Goal: Information Seeking & Learning: Compare options

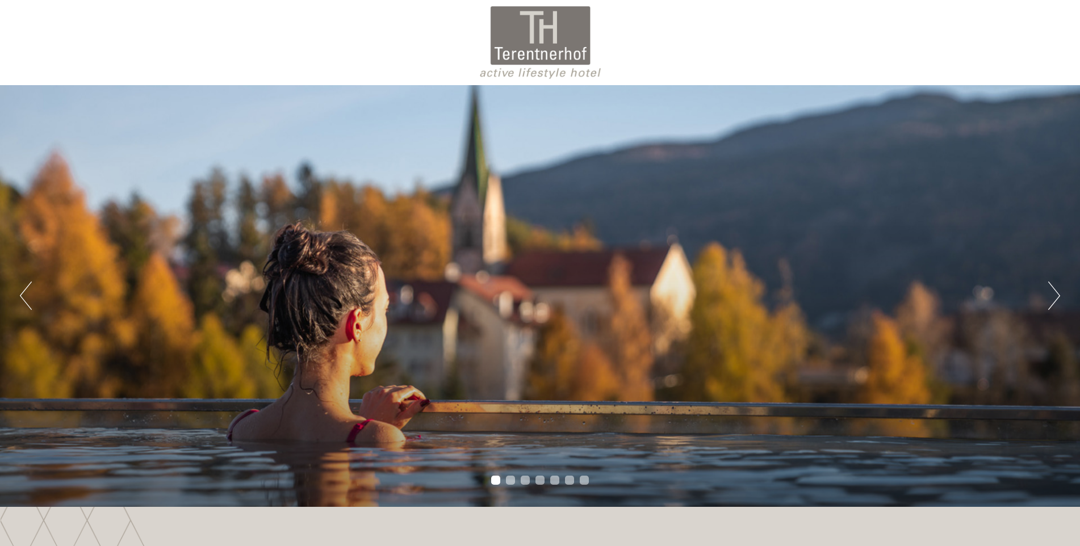
scroll to position [57, 0]
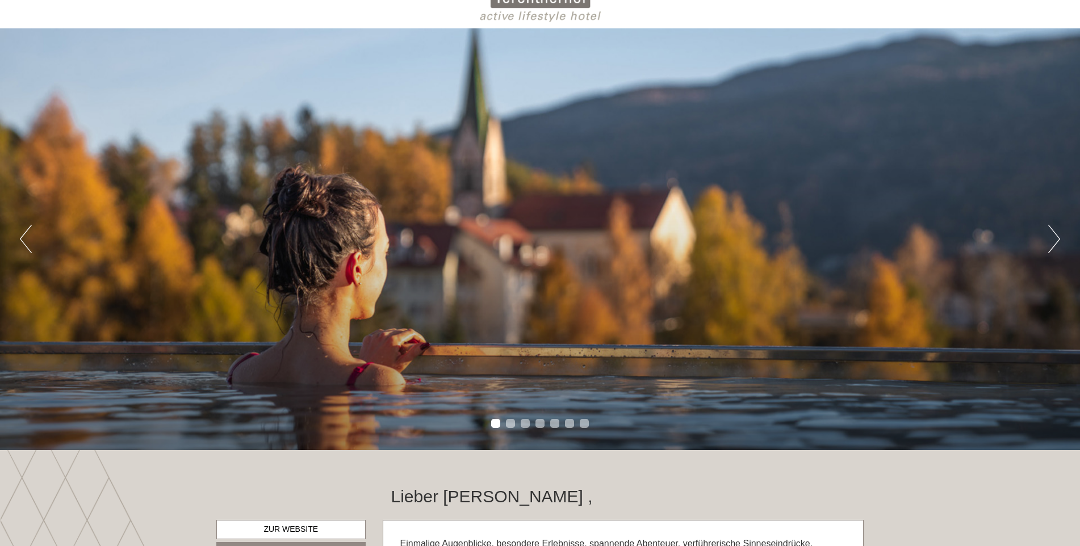
click at [1053, 238] on button "Next" at bounding box center [1054, 239] width 12 height 28
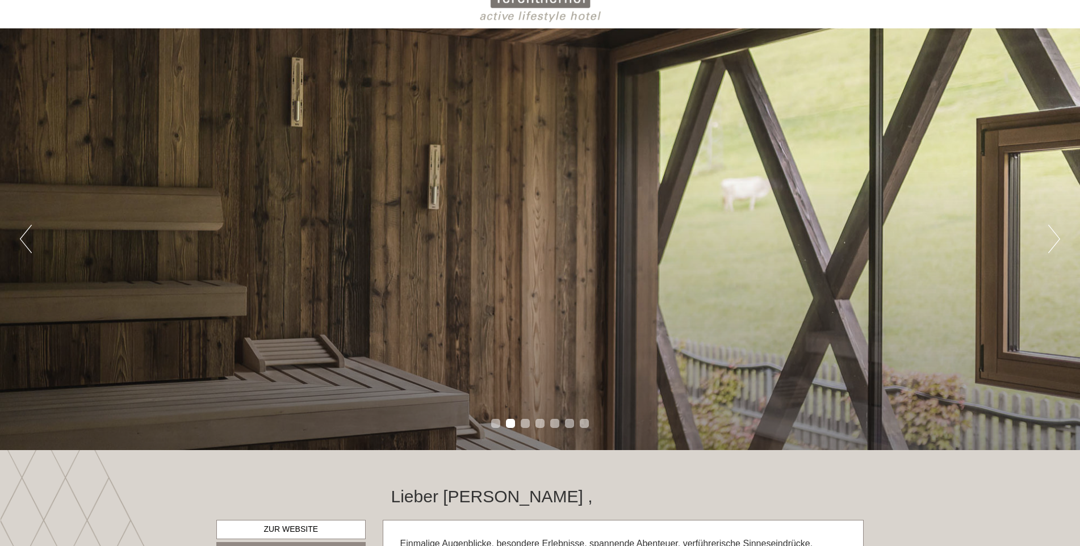
click at [1053, 238] on button "Next" at bounding box center [1054, 239] width 12 height 28
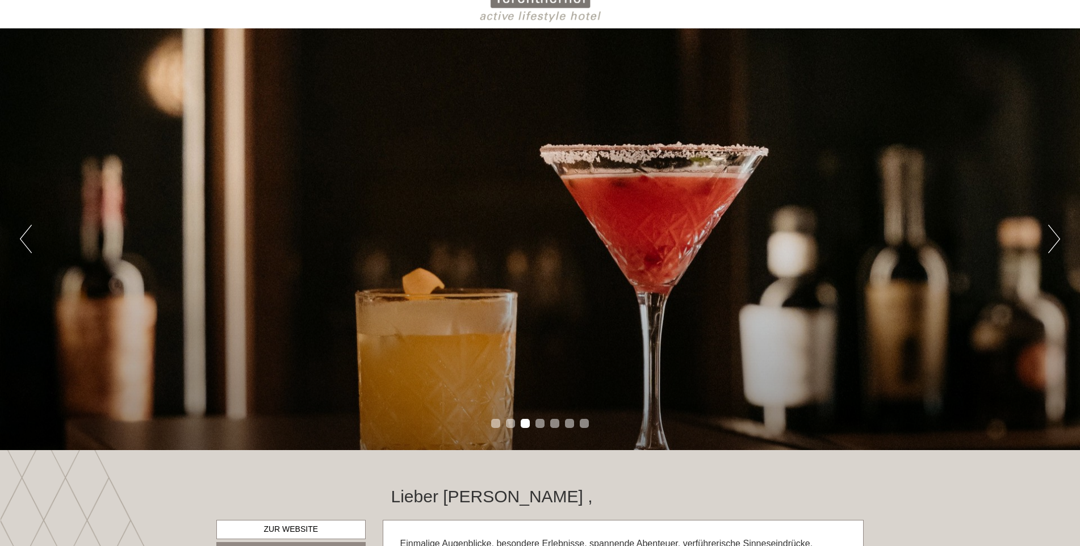
click at [1053, 238] on button "Next" at bounding box center [1054, 239] width 12 height 28
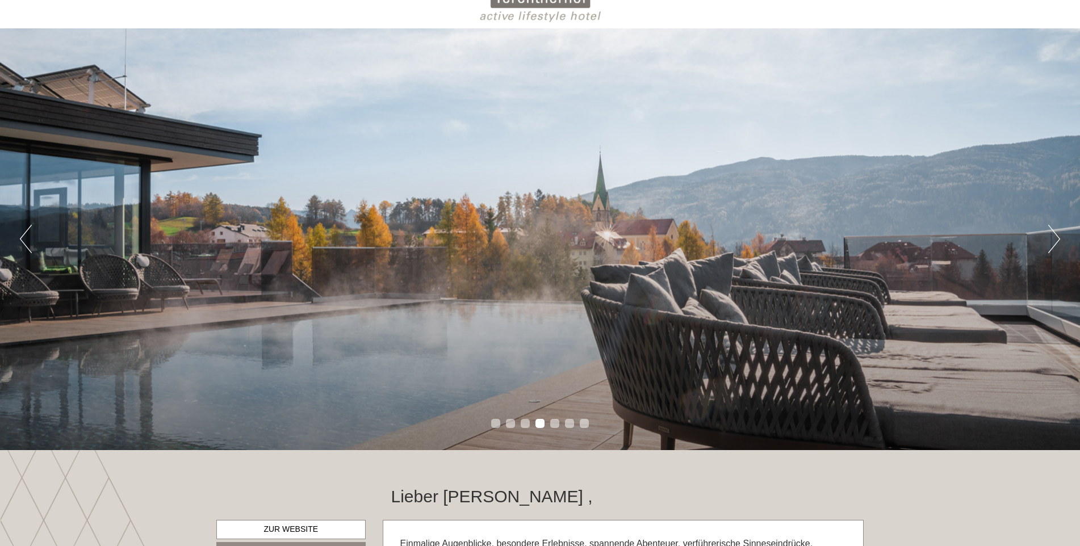
click at [1051, 238] on button "Next" at bounding box center [1054, 239] width 12 height 28
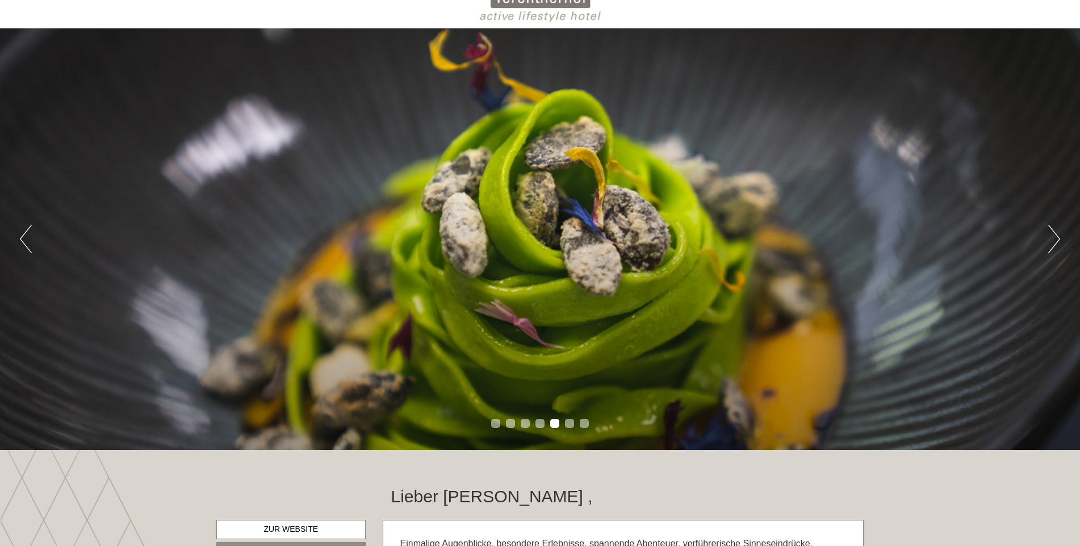
click at [1051, 238] on button "Next" at bounding box center [1054, 239] width 12 height 28
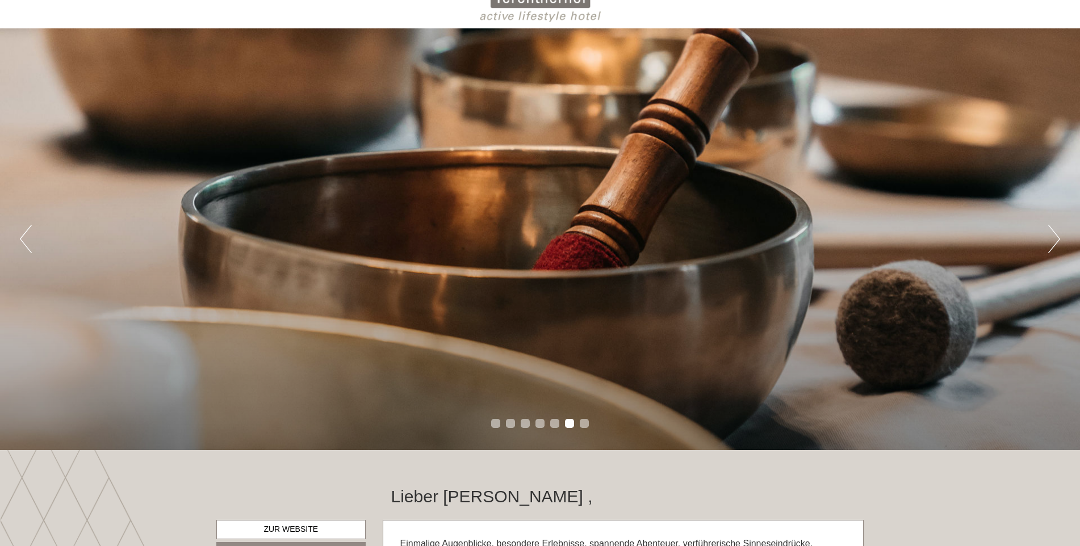
click at [1051, 238] on button "Next" at bounding box center [1054, 239] width 12 height 28
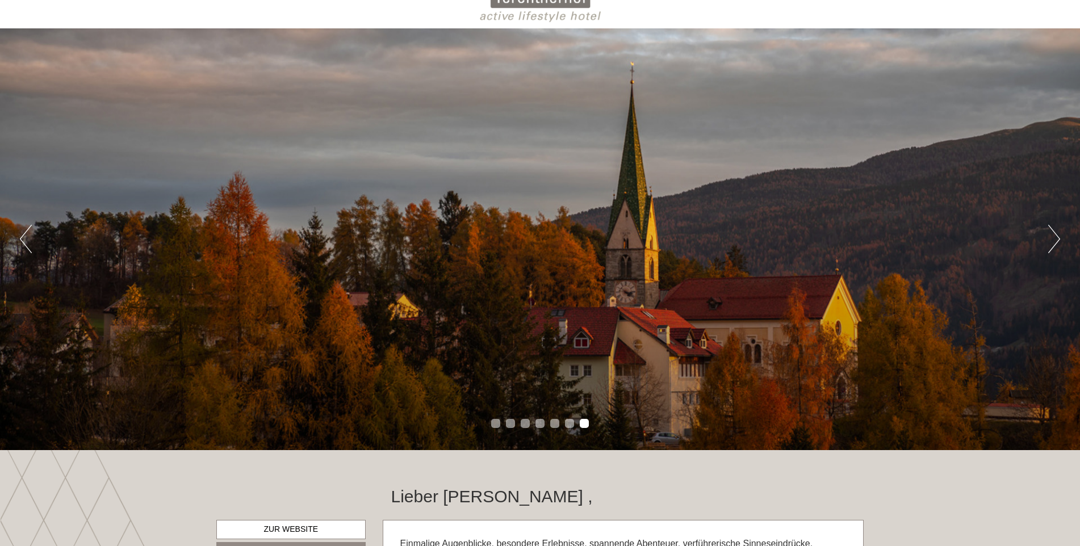
click at [1051, 238] on button "Next" at bounding box center [1054, 239] width 12 height 28
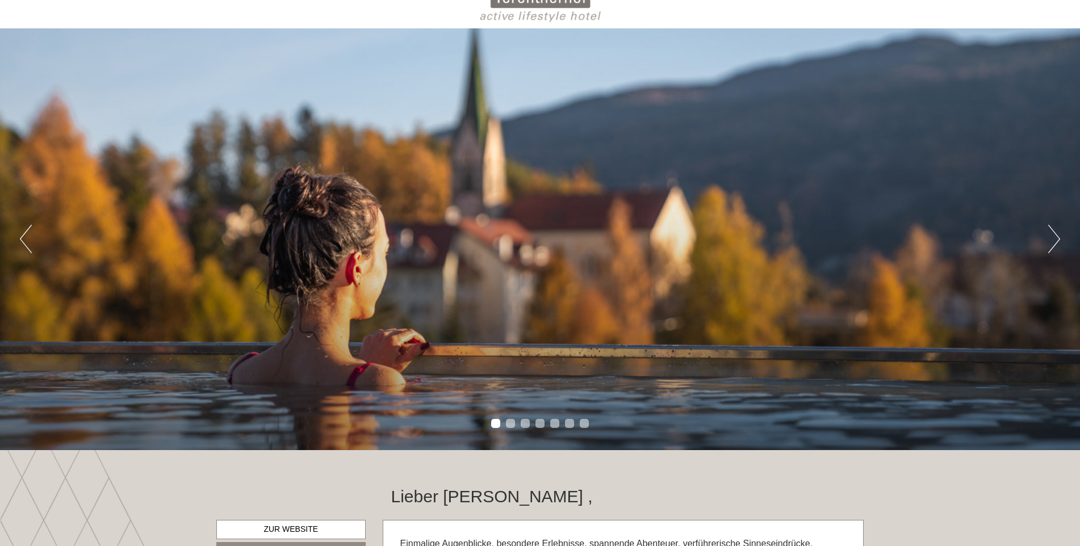
click at [1048, 238] on button "Next" at bounding box center [1054, 239] width 12 height 28
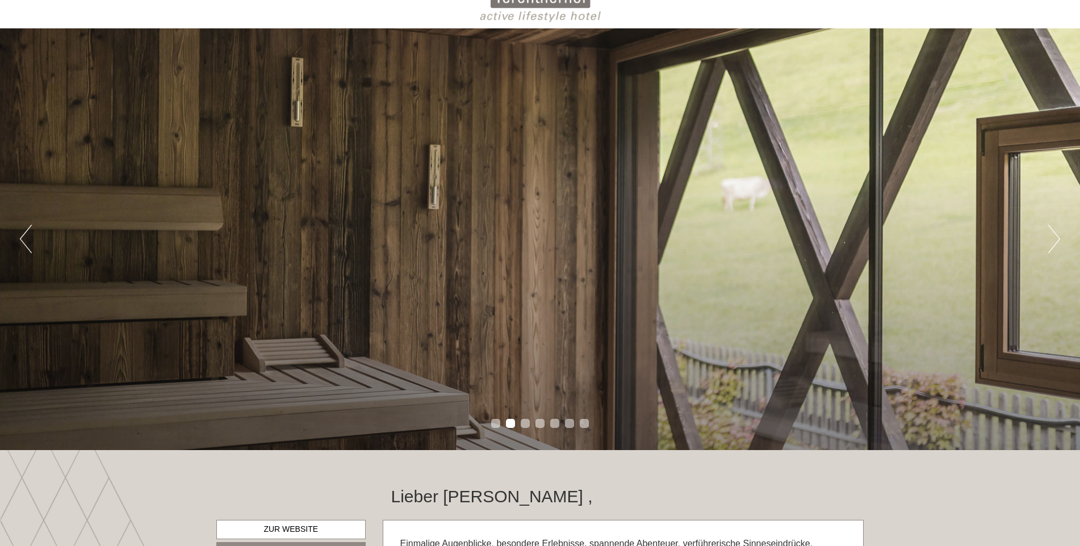
click at [1048, 238] on button "Next" at bounding box center [1054, 239] width 12 height 28
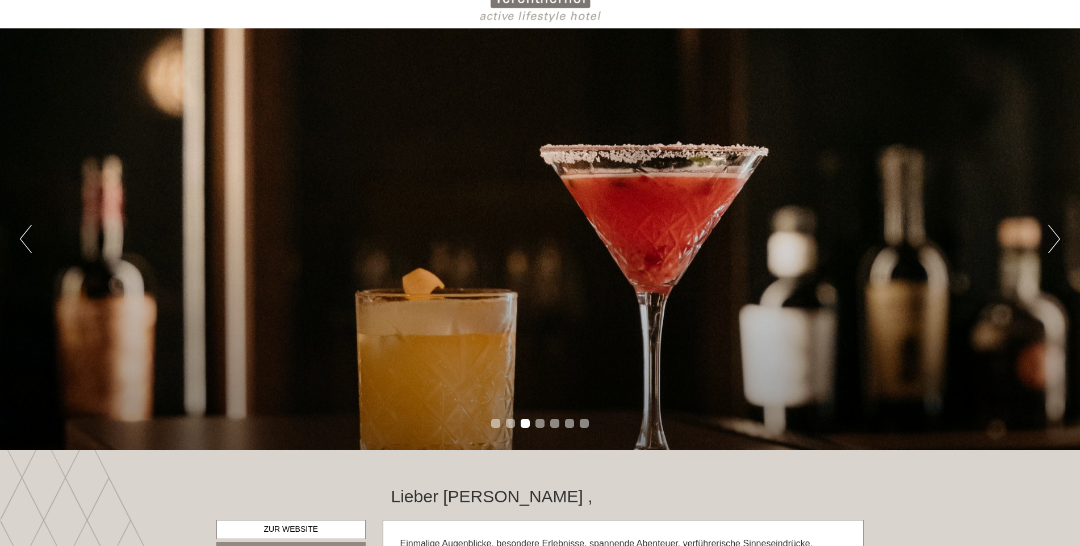
click at [1048, 238] on button "Next" at bounding box center [1054, 239] width 12 height 28
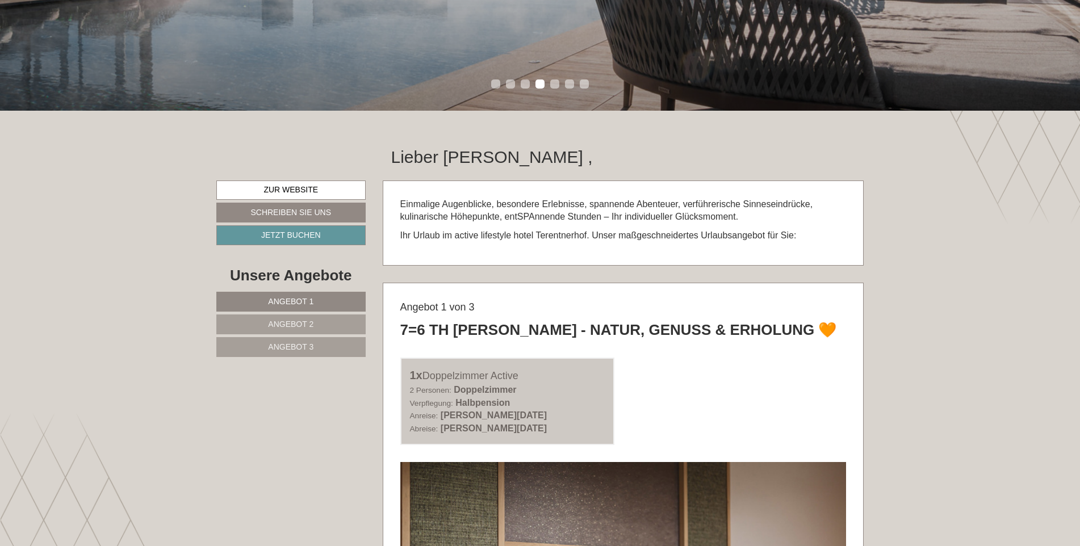
scroll to position [397, 0]
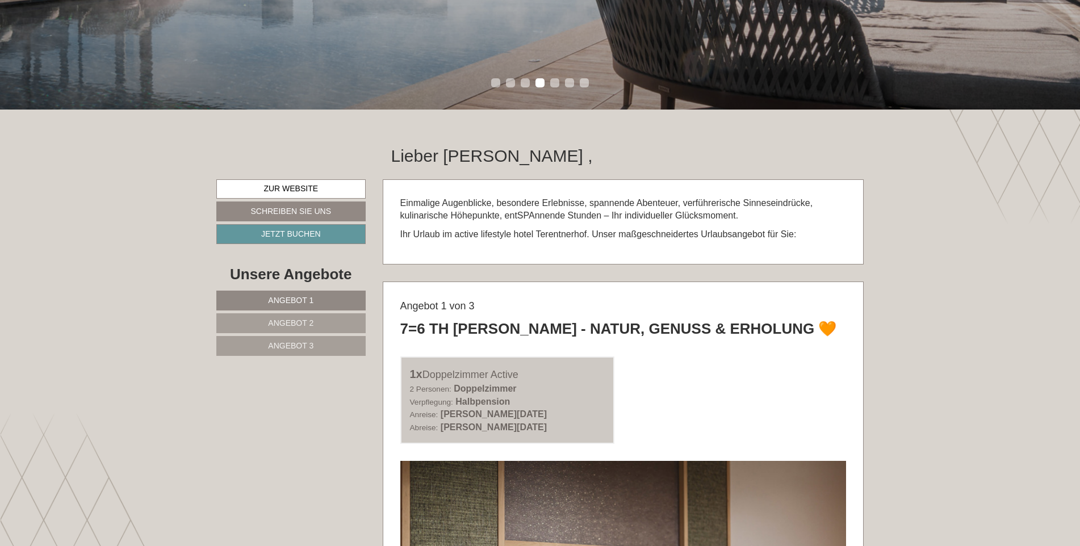
click at [299, 298] on span "Angebot 1" at bounding box center [290, 300] width 45 height 9
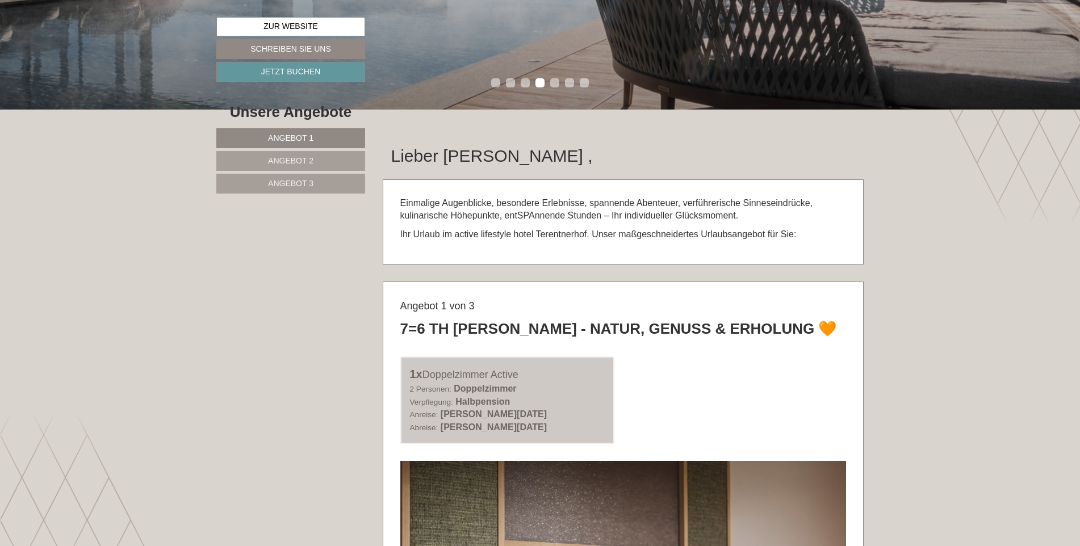
scroll to position [679, 0]
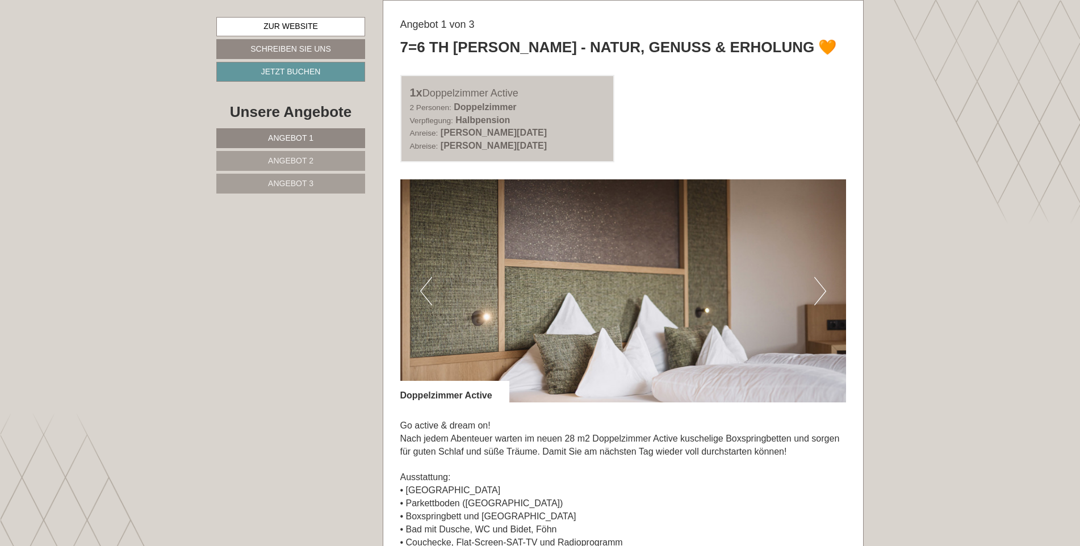
click at [821, 284] on button "Next" at bounding box center [820, 291] width 12 height 28
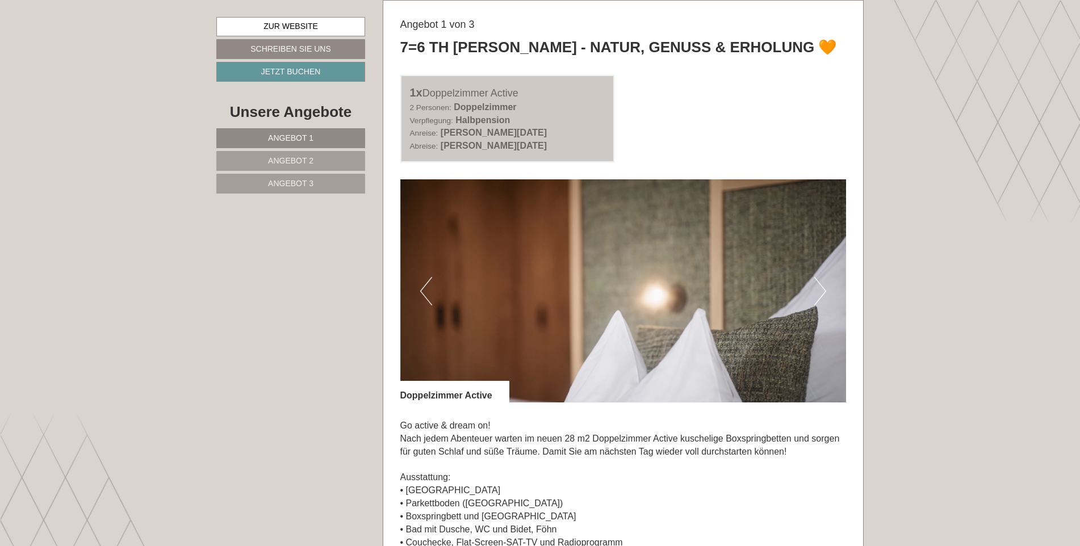
click at [821, 284] on button "Next" at bounding box center [820, 291] width 12 height 28
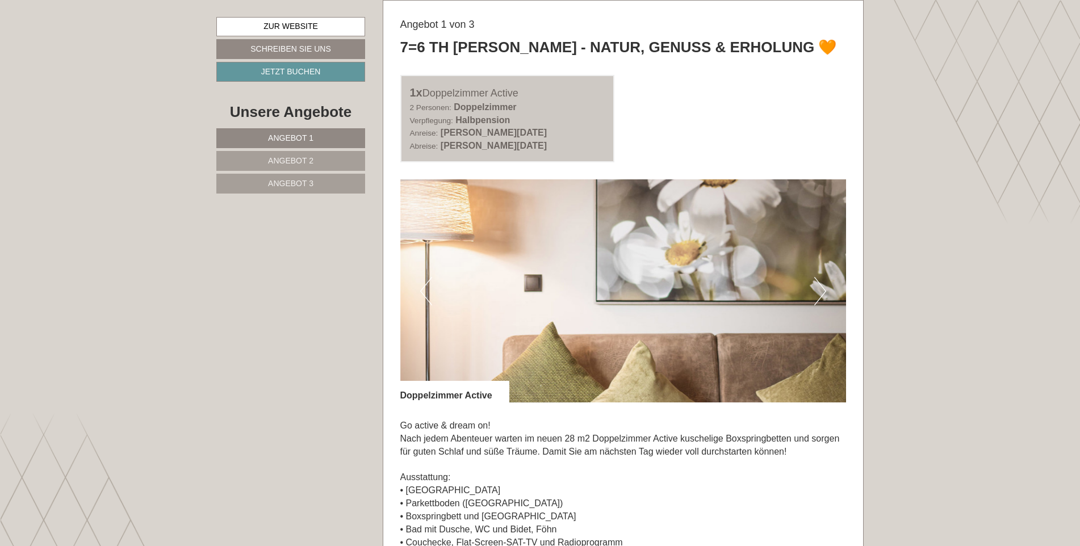
click at [821, 284] on button "Next" at bounding box center [820, 291] width 12 height 28
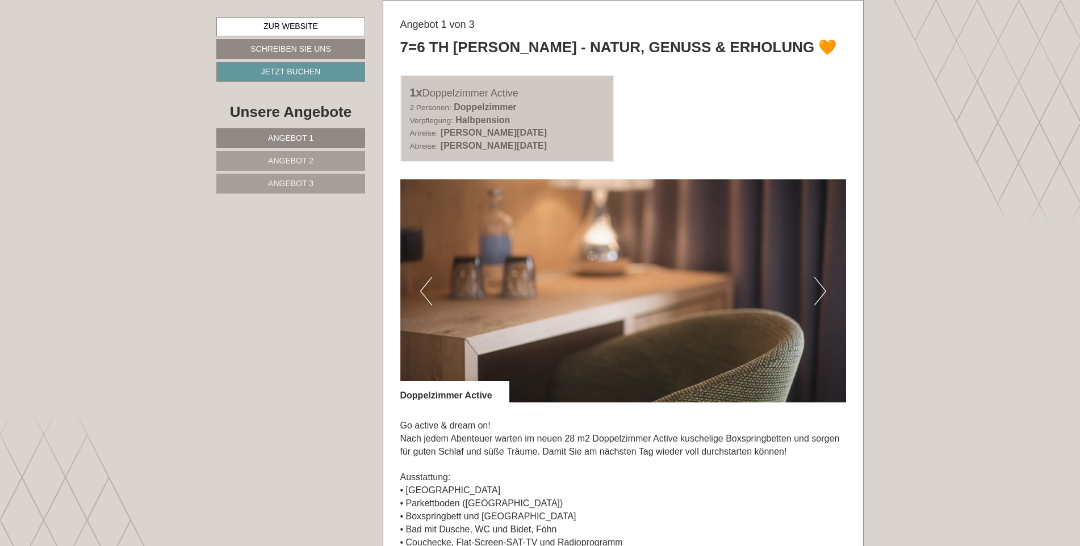
click at [821, 284] on button "Next" at bounding box center [820, 291] width 12 height 28
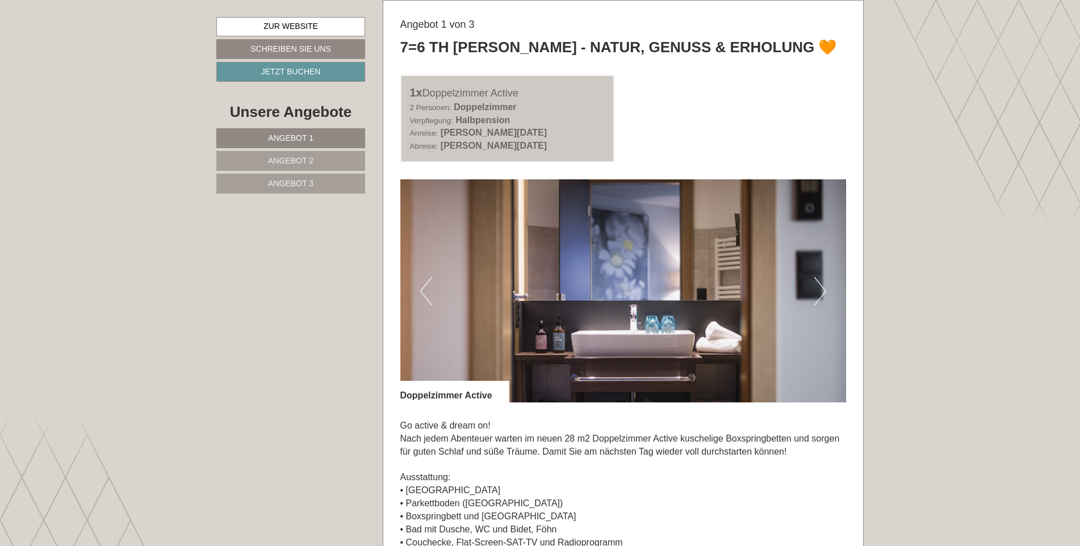
click at [821, 284] on button "Next" at bounding box center [820, 291] width 12 height 28
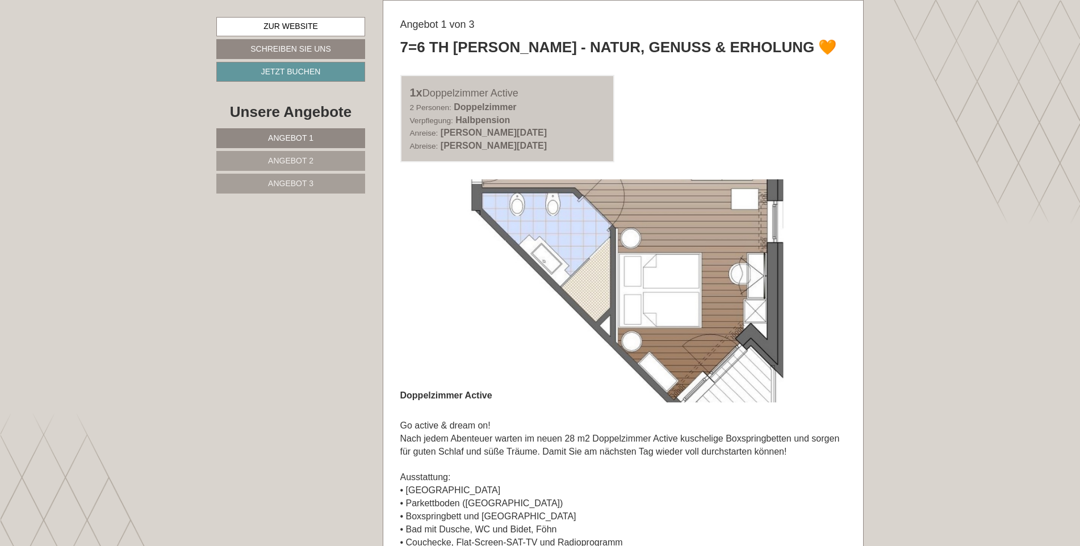
click at [821, 284] on button "Next" at bounding box center [820, 291] width 12 height 28
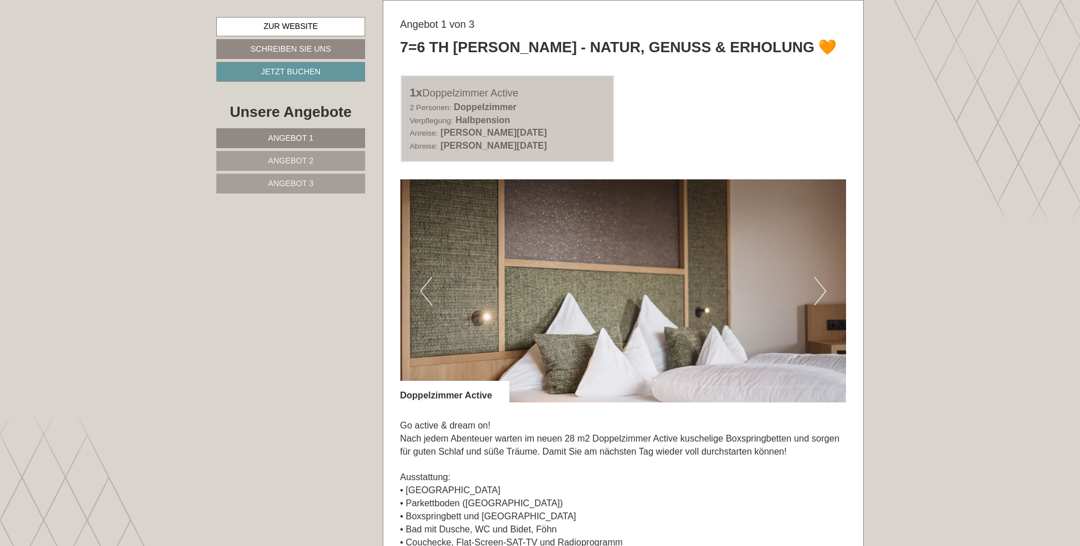
click at [821, 284] on button "Next" at bounding box center [820, 291] width 12 height 28
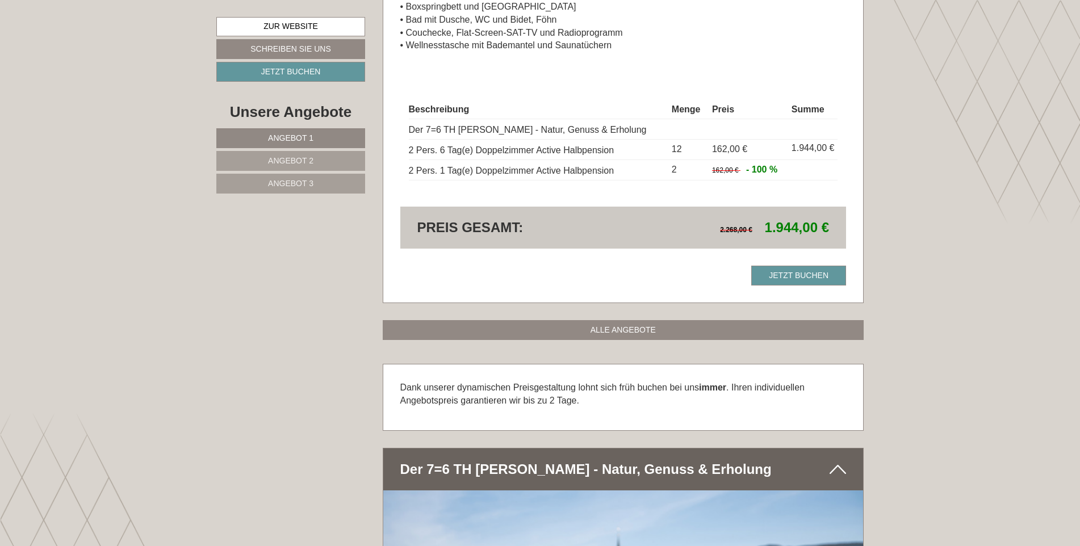
scroll to position [1190, 0]
click at [250, 161] on link "Angebot 2" at bounding box center [290, 161] width 149 height 20
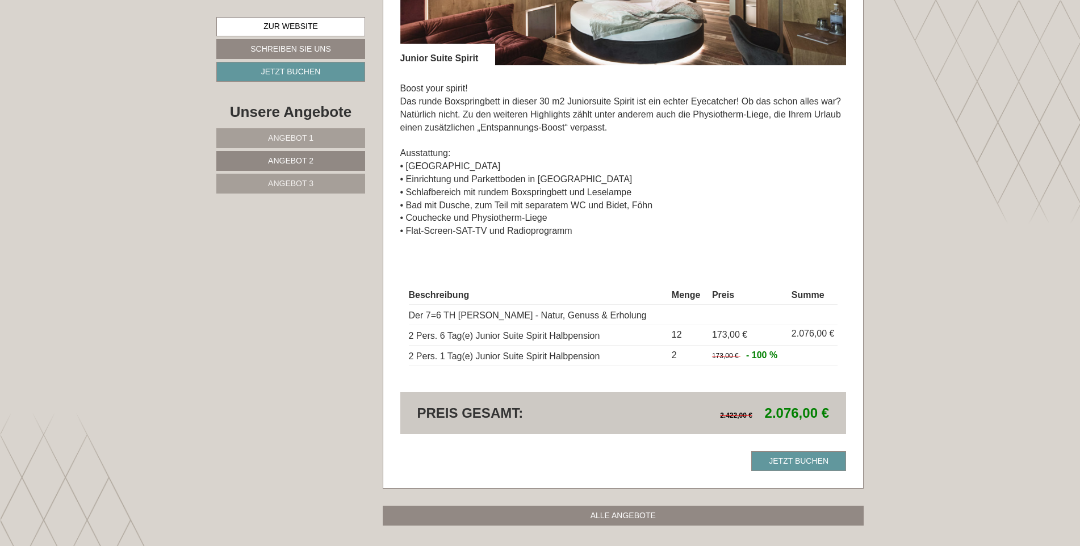
scroll to position [1020, 0]
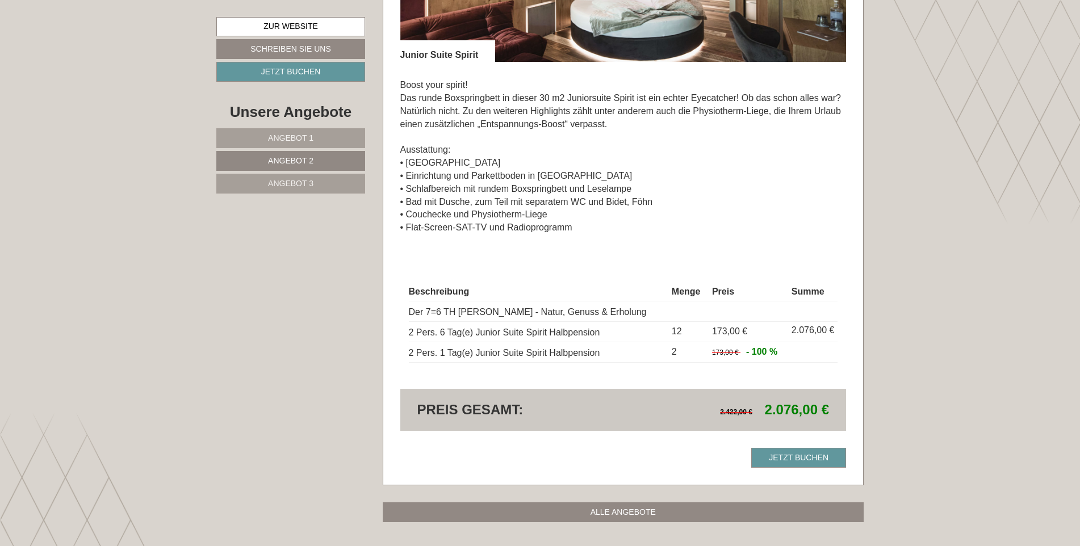
click at [296, 179] on span "Angebot 3" at bounding box center [290, 183] width 45 height 9
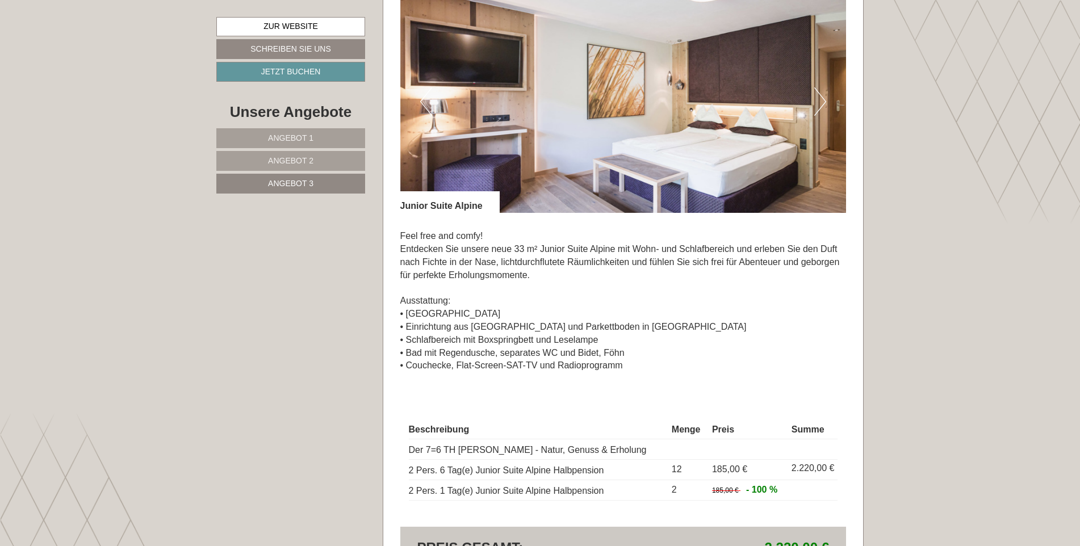
scroll to position [849, 0]
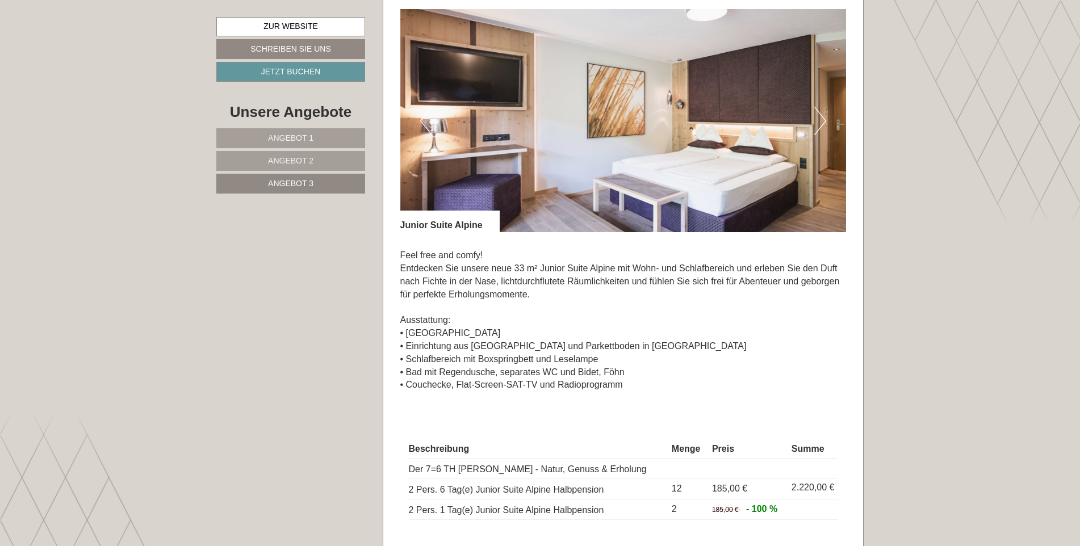
click at [814, 125] on img at bounding box center [623, 120] width 446 height 223
click at [818, 119] on button "Next" at bounding box center [820, 121] width 12 height 28
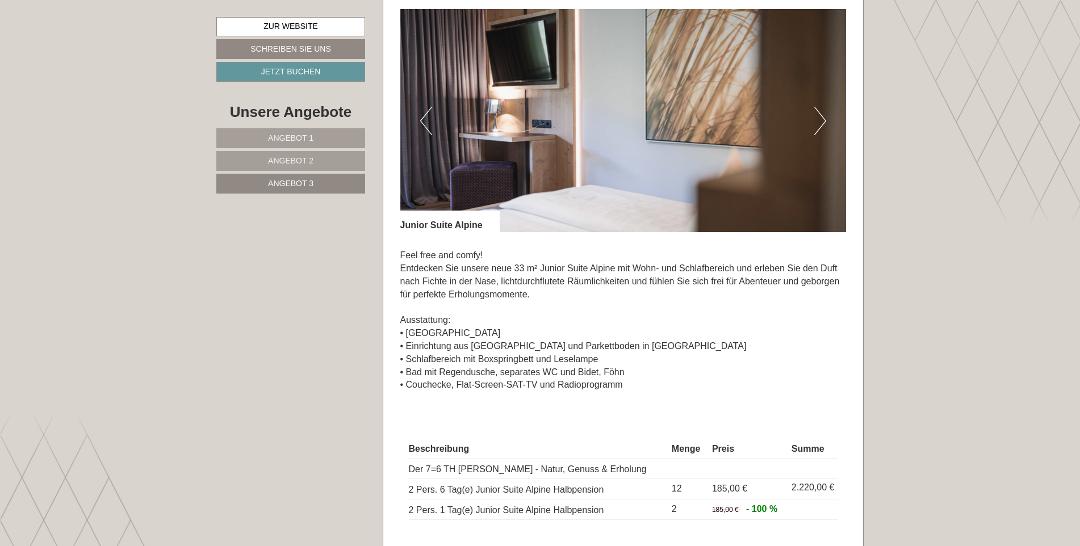
click at [818, 119] on button "Next" at bounding box center [820, 121] width 12 height 28
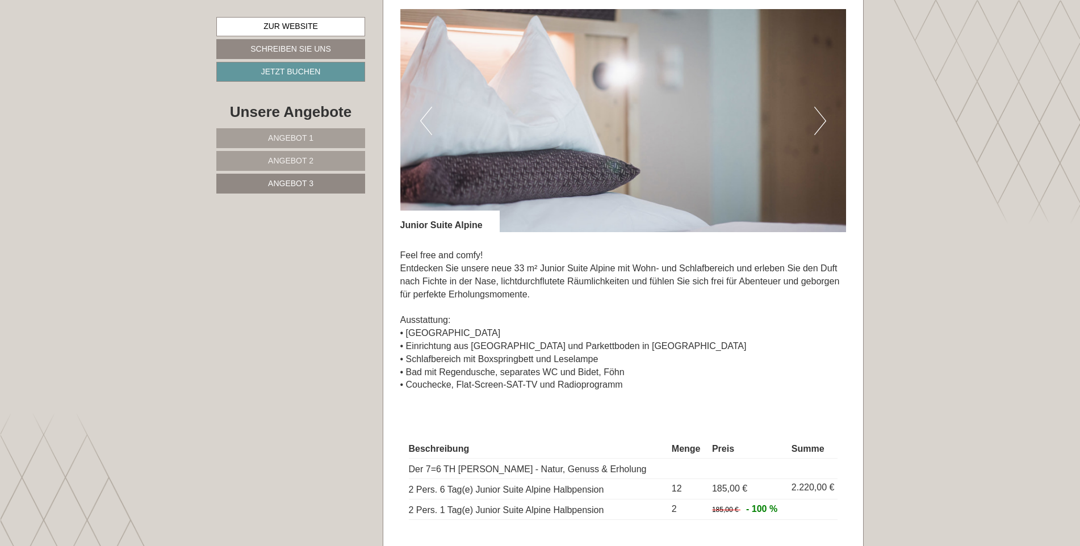
click at [818, 119] on button "Next" at bounding box center [820, 121] width 12 height 28
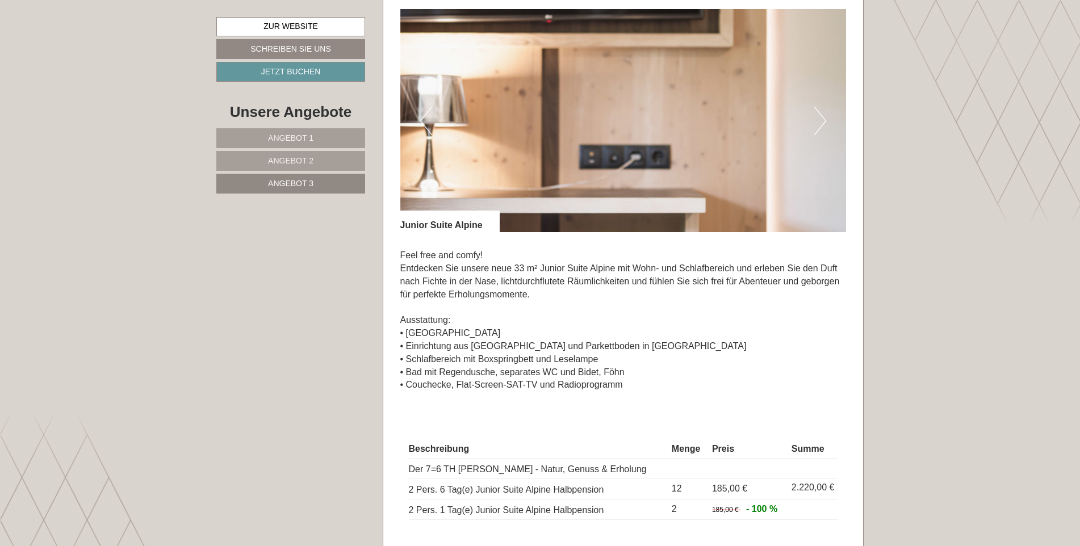
click at [818, 119] on button "Next" at bounding box center [820, 121] width 12 height 28
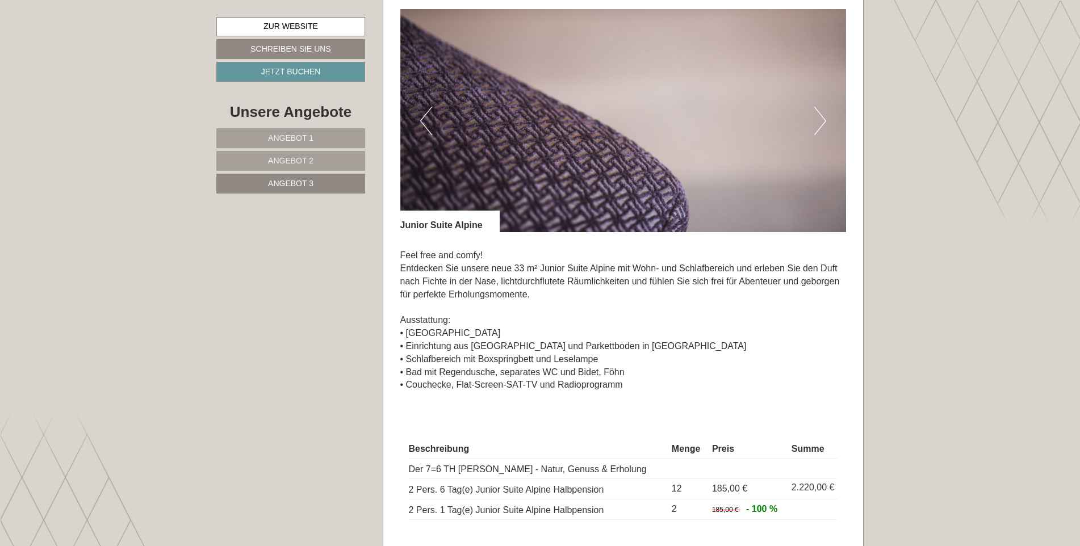
click at [818, 119] on button "Next" at bounding box center [820, 121] width 12 height 28
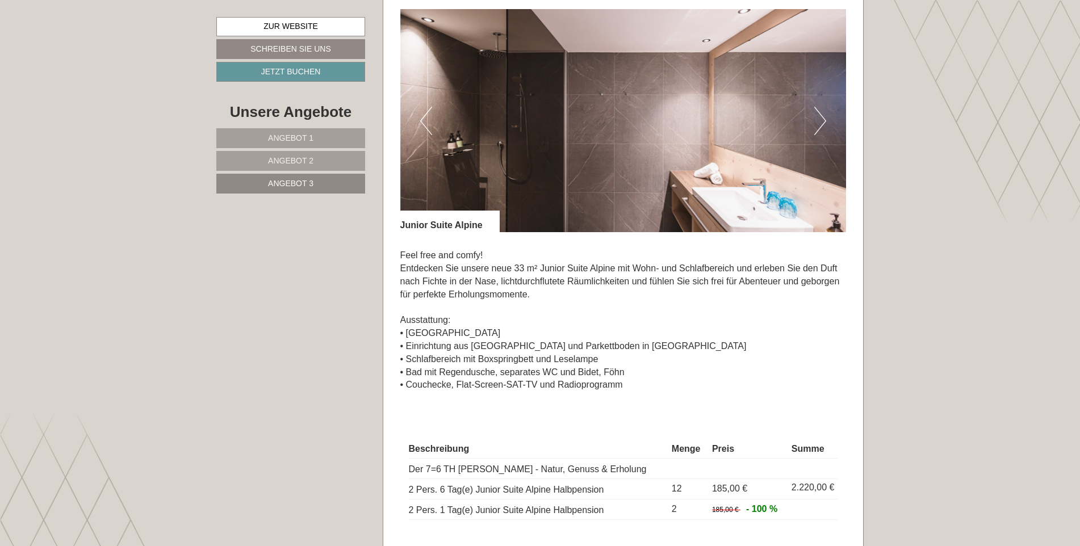
click at [818, 119] on button "Next" at bounding box center [820, 121] width 12 height 28
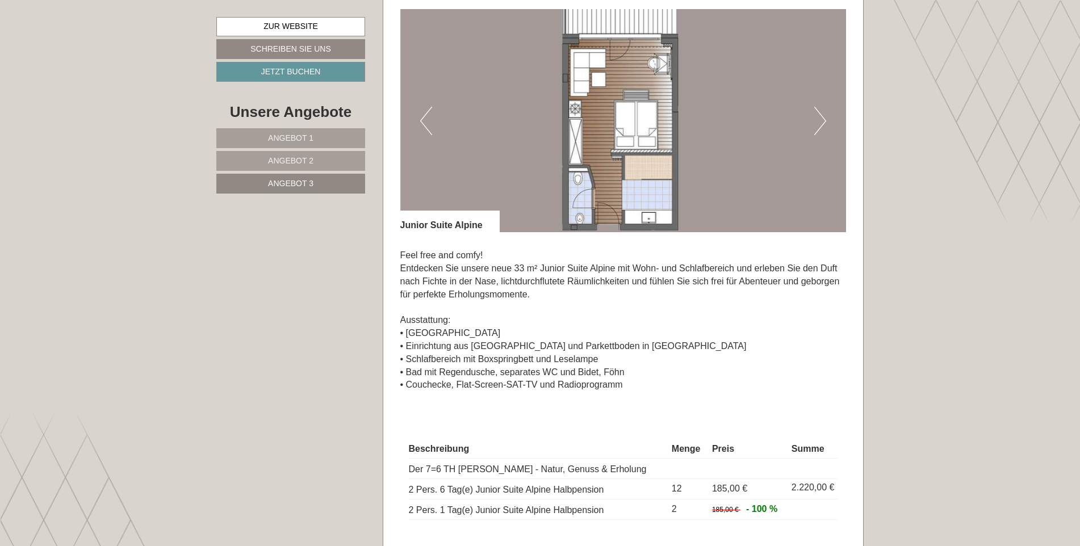
click at [818, 119] on button "Next" at bounding box center [820, 121] width 12 height 28
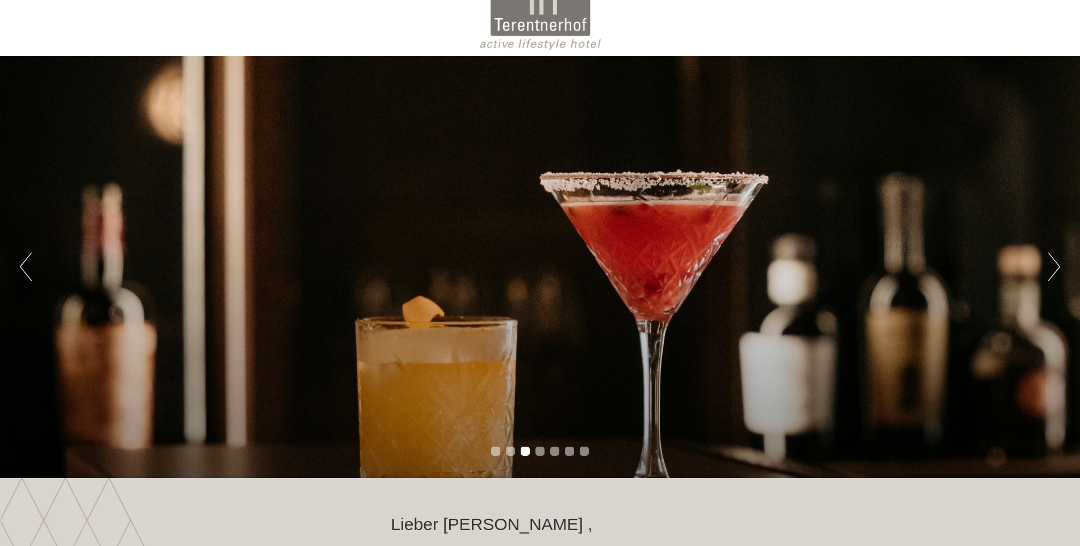
scroll to position [0, 0]
